Goal: Task Accomplishment & Management: Manage account settings

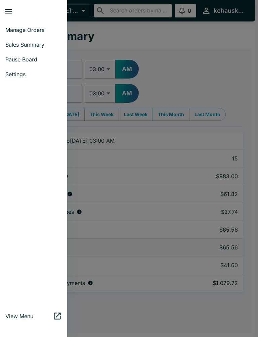
select select "03:00"
click at [38, 29] on span "Manage Orders" at bounding box center [33, 30] width 56 height 7
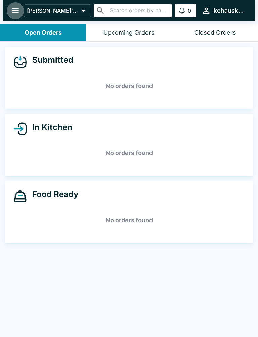
click at [13, 12] on icon "open drawer" at bounding box center [15, 10] width 9 height 9
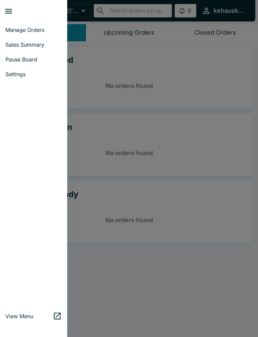
click at [40, 44] on span "Sales Summary" at bounding box center [33, 44] width 56 height 7
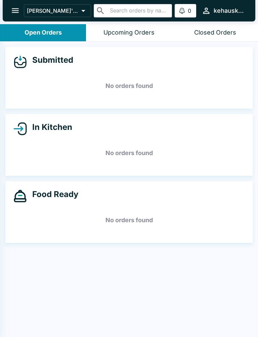
select select "03:00"
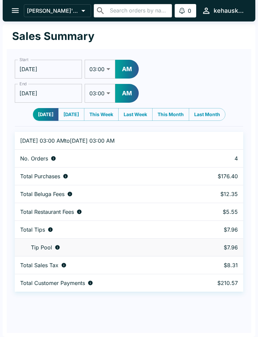
click at [16, 9] on icon "open drawer" at bounding box center [15, 10] width 7 height 5
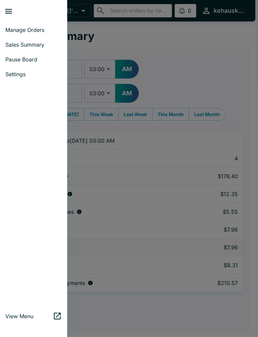
click at [42, 30] on span "Manage Orders" at bounding box center [33, 30] width 56 height 7
